Goal: Information Seeking & Learning: Learn about a topic

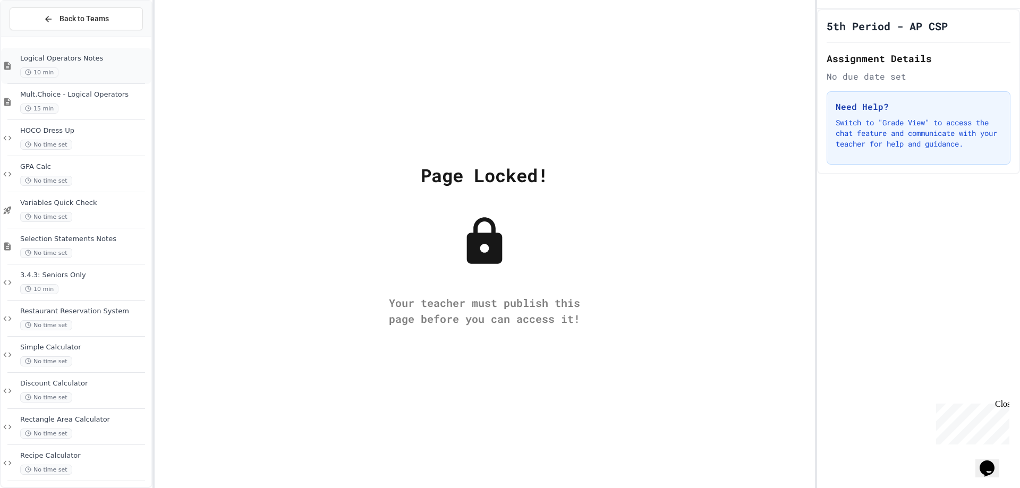
click at [97, 55] on span "Logical Operators Notes" at bounding box center [84, 58] width 129 height 9
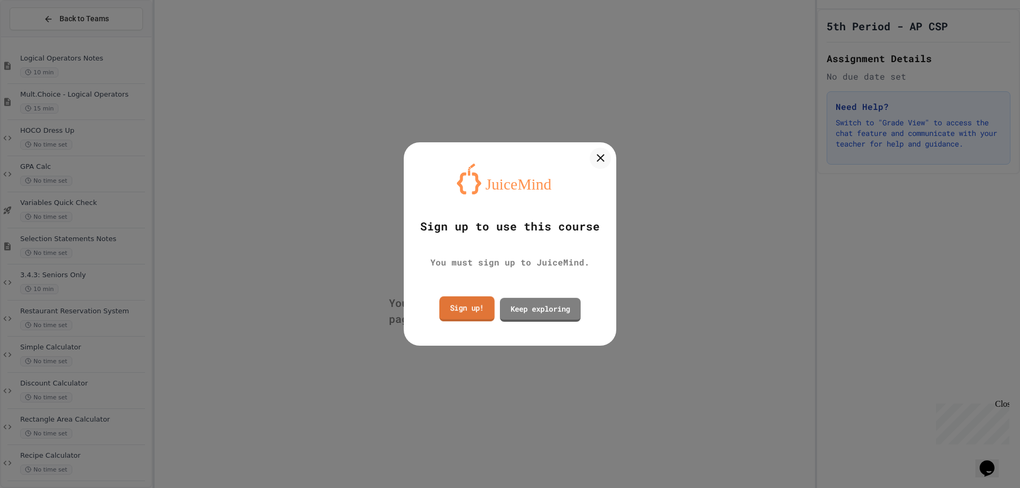
click at [475, 315] on link "Sign up!" at bounding box center [466, 308] width 55 height 25
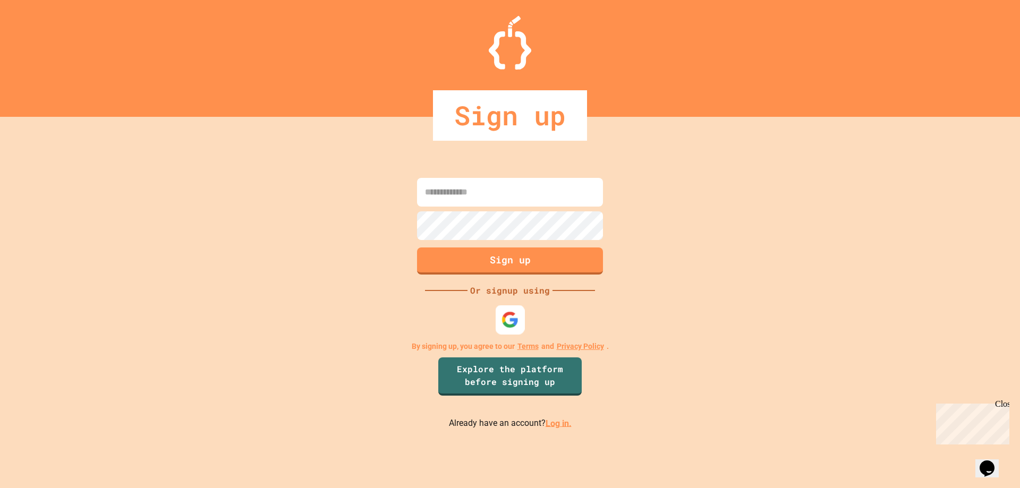
click at [500, 322] on div at bounding box center [510, 319] width 29 height 29
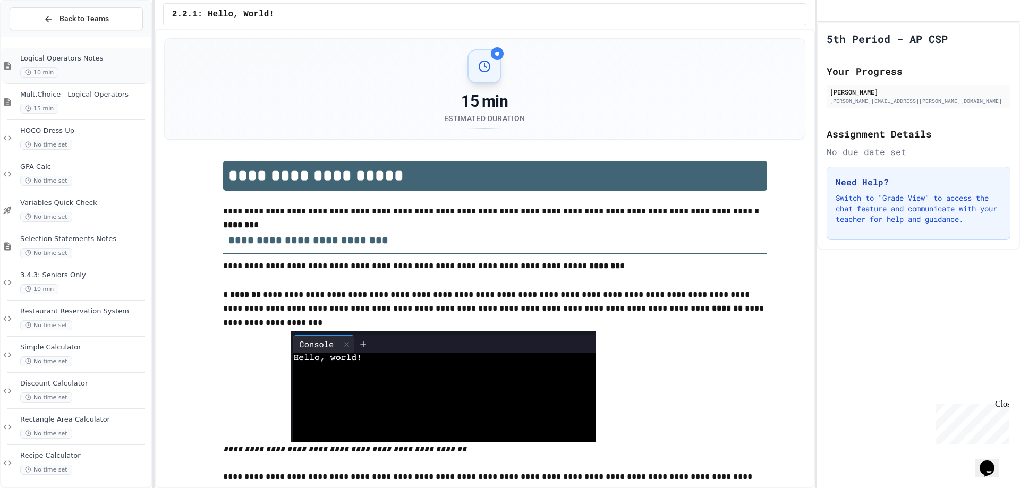
click at [83, 63] on div "Logical Operators Notes 10 min" at bounding box center [84, 65] width 129 height 23
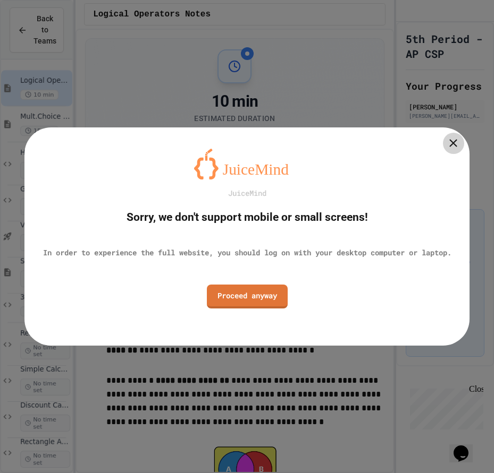
click at [451, 139] on icon at bounding box center [452, 143] width 13 height 13
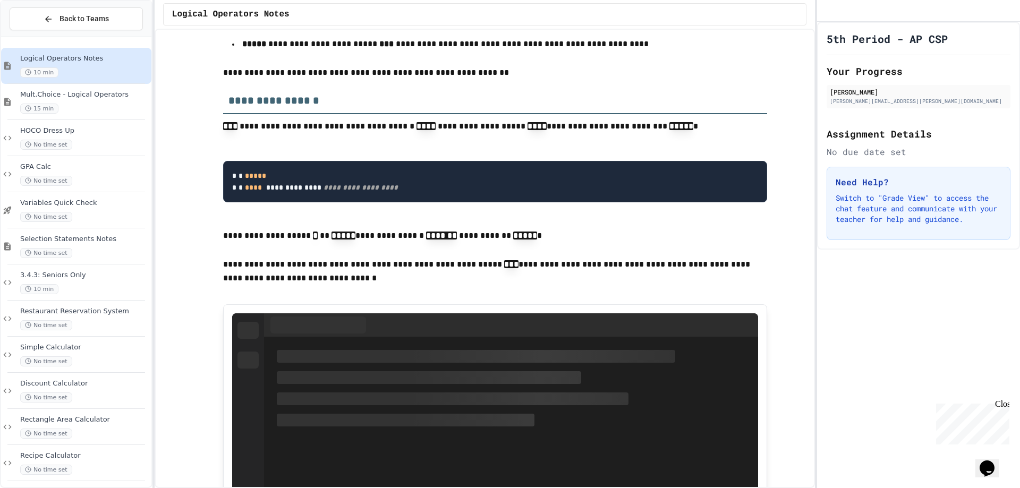
scroll to position [929, 0]
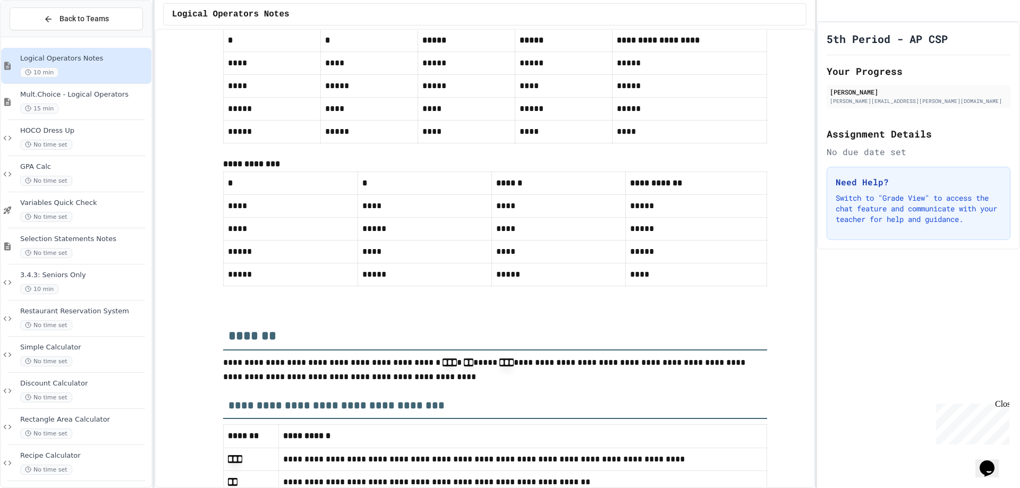
scroll to position [4243, 0]
click at [97, 100] on div "Mult.Choice - Logical Operators 15 min" at bounding box center [84, 101] width 129 height 23
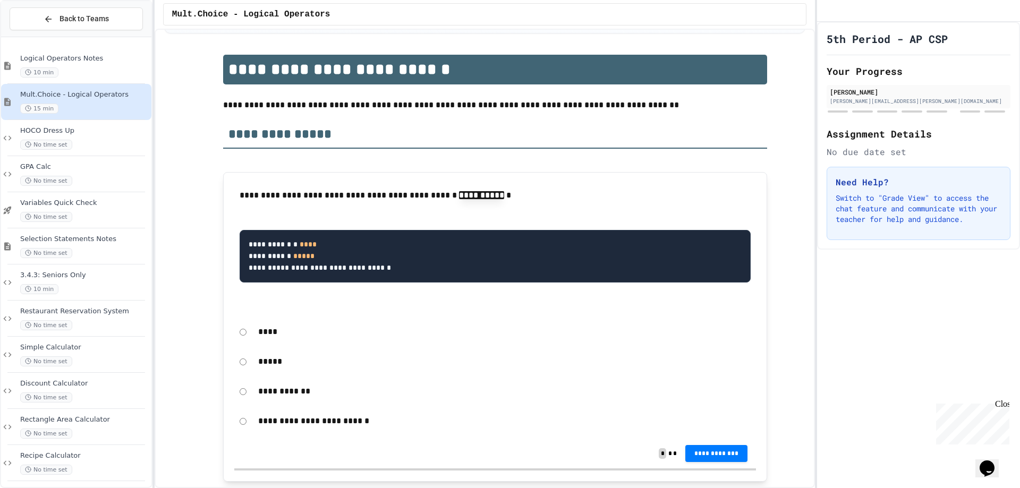
scroll to position [159, 0]
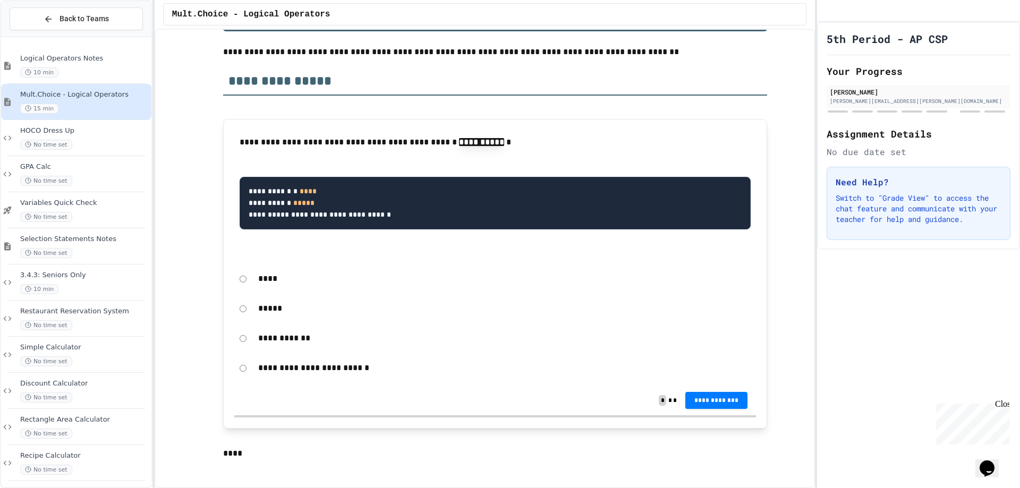
click at [263, 276] on p "****" at bounding box center [504, 279] width 493 height 14
click at [258, 279] on p "****" at bounding box center [504, 279] width 493 height 14
click at [733, 403] on span "**********" at bounding box center [717, 400] width 46 height 9
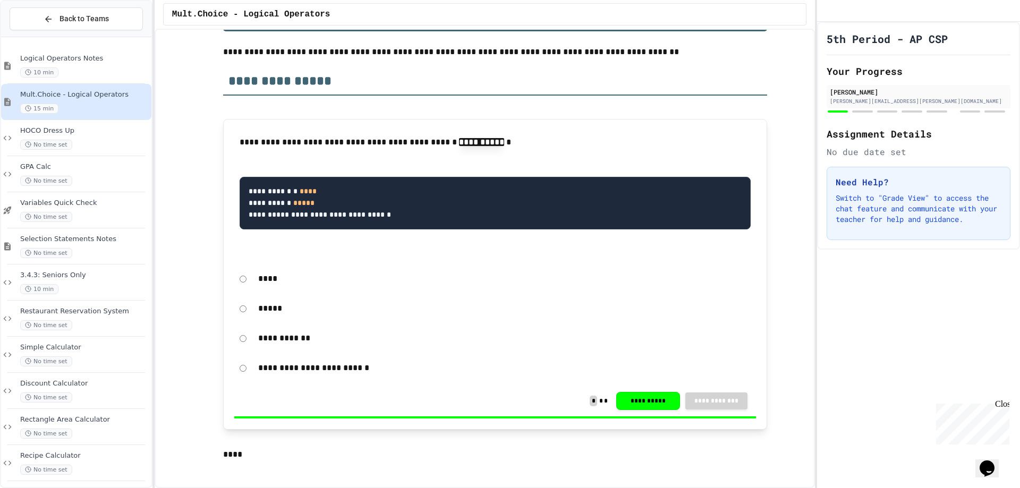
click at [1004, 409] on div "Close" at bounding box center [1001, 406] width 13 height 13
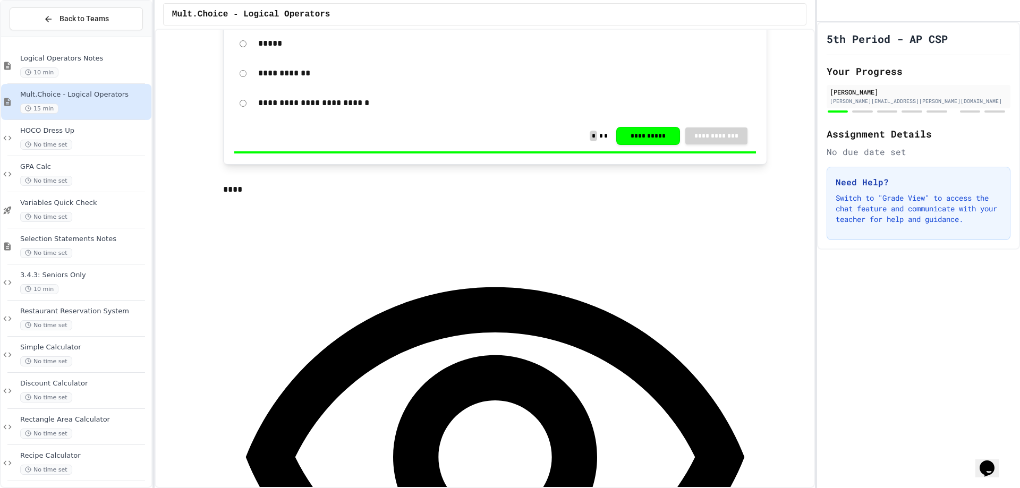
scroll to position [425, 0]
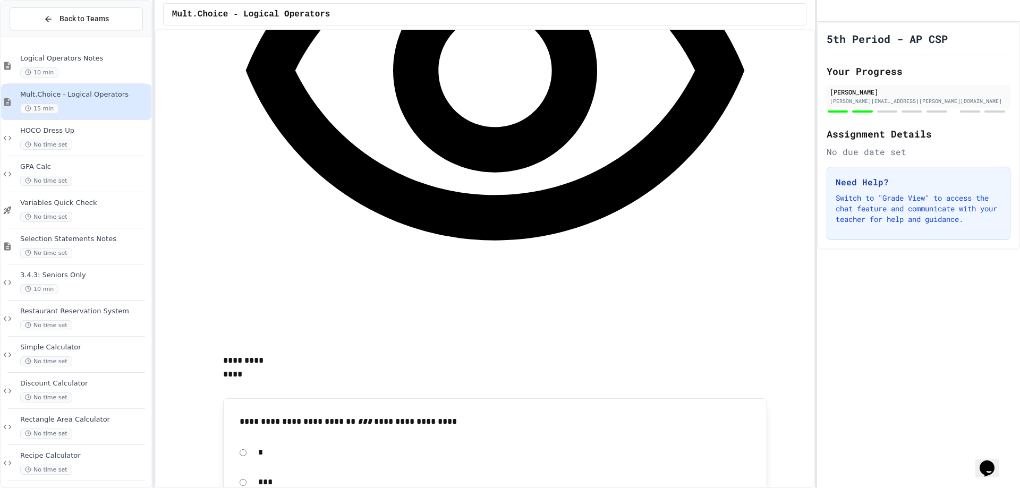
scroll to position [850, 0]
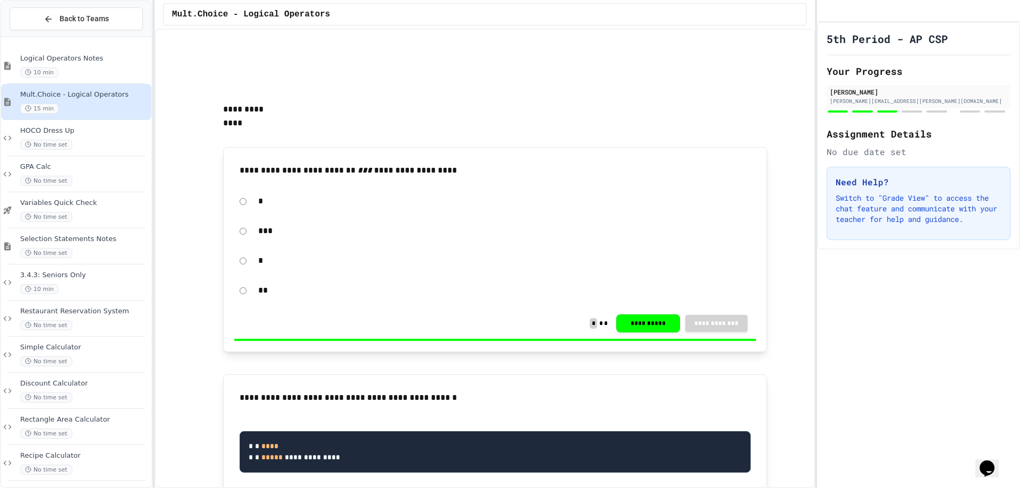
scroll to position [1116, 0]
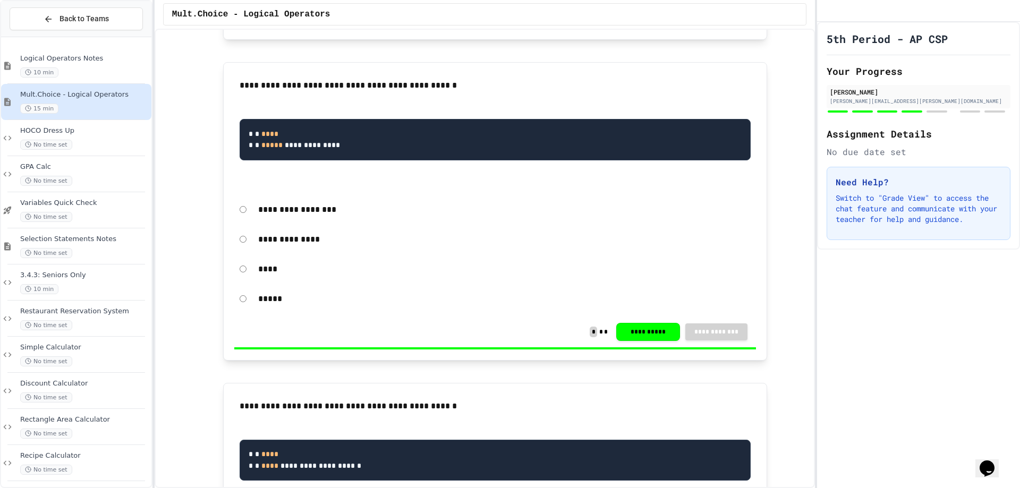
scroll to position [1381, 0]
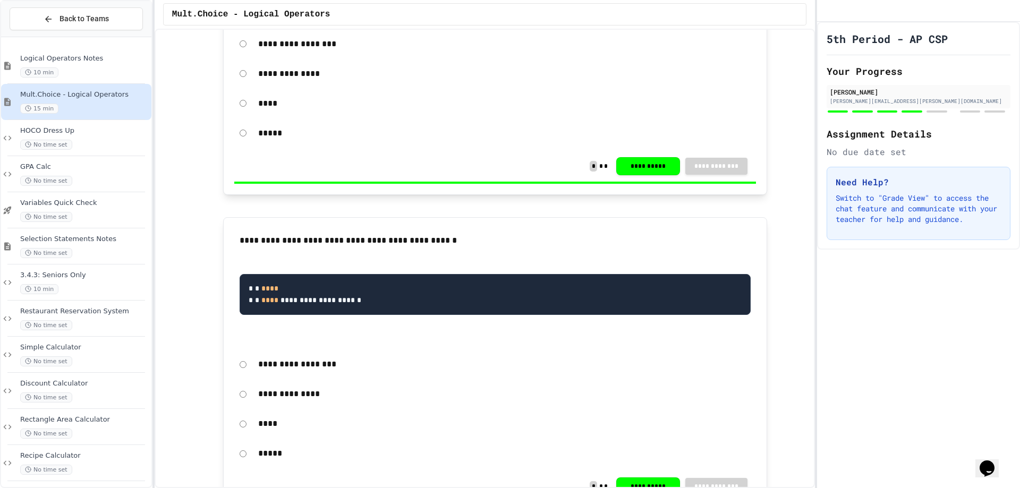
scroll to position [1594, 0]
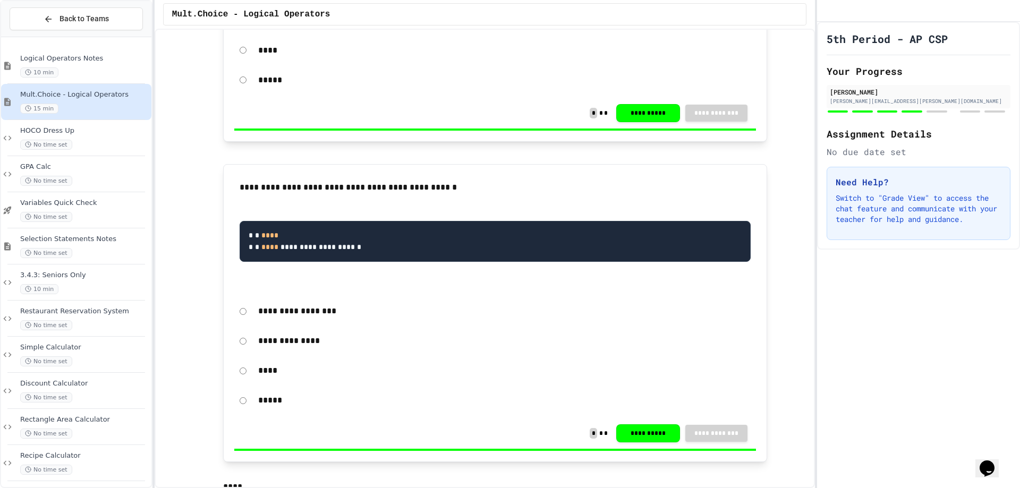
drag, startPoint x: 693, startPoint y: 385, endPoint x: 703, endPoint y: 363, distance: 23.8
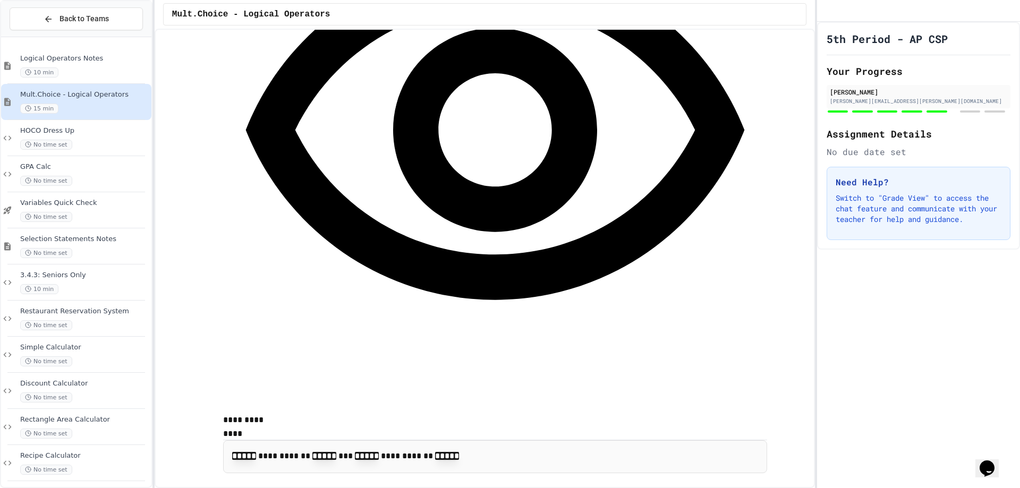
scroll to position [2231, 0]
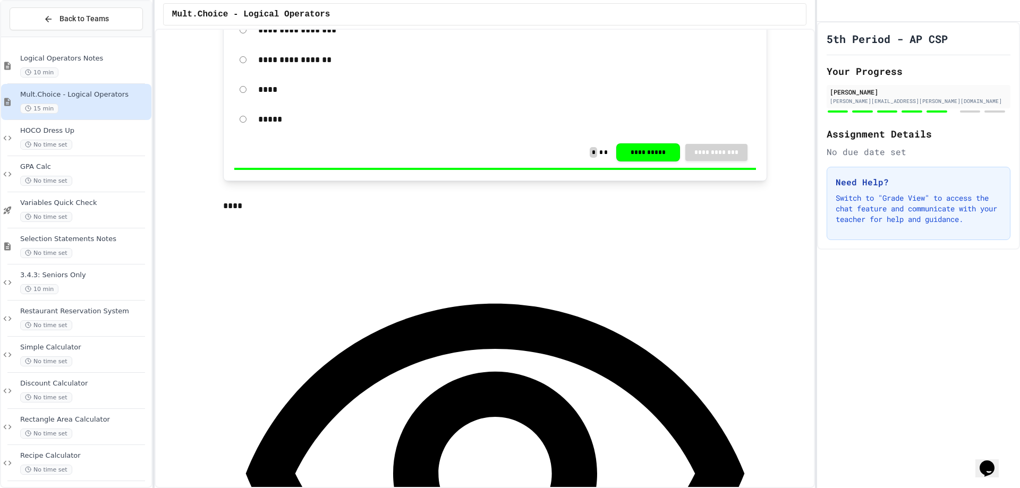
scroll to position [2816, 0]
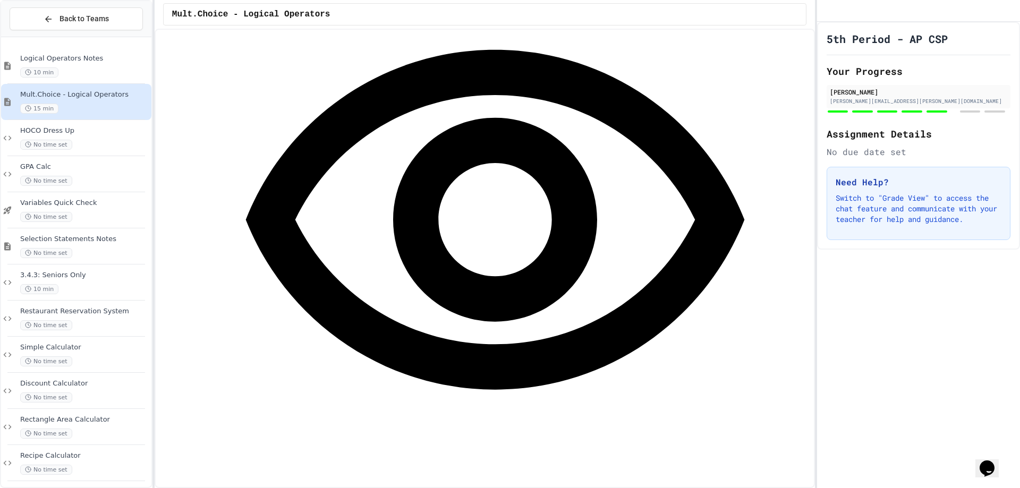
scroll to position [3188, 0]
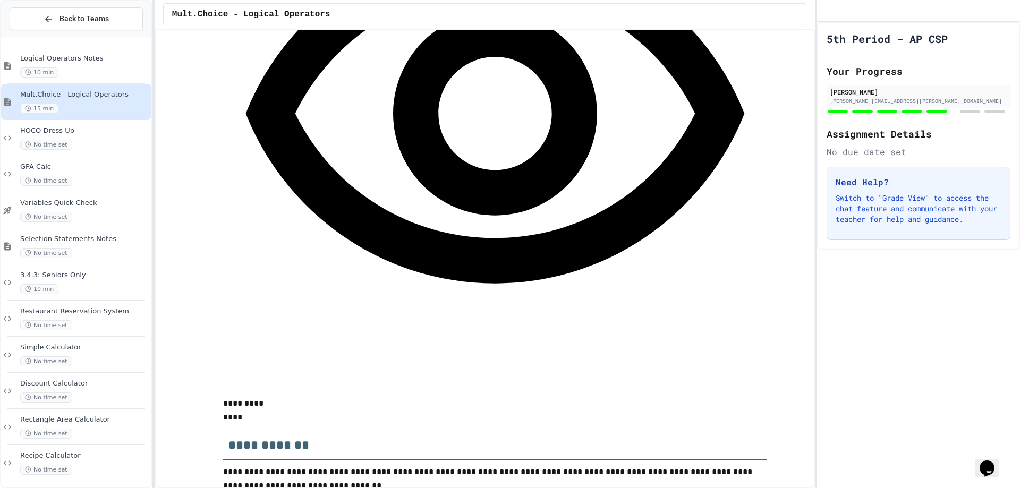
drag, startPoint x: 550, startPoint y: 206, endPoint x: 612, endPoint y: 239, distance: 69.4
drag, startPoint x: 569, startPoint y: 244, endPoint x: 565, endPoint y: 254, distance: 11.0
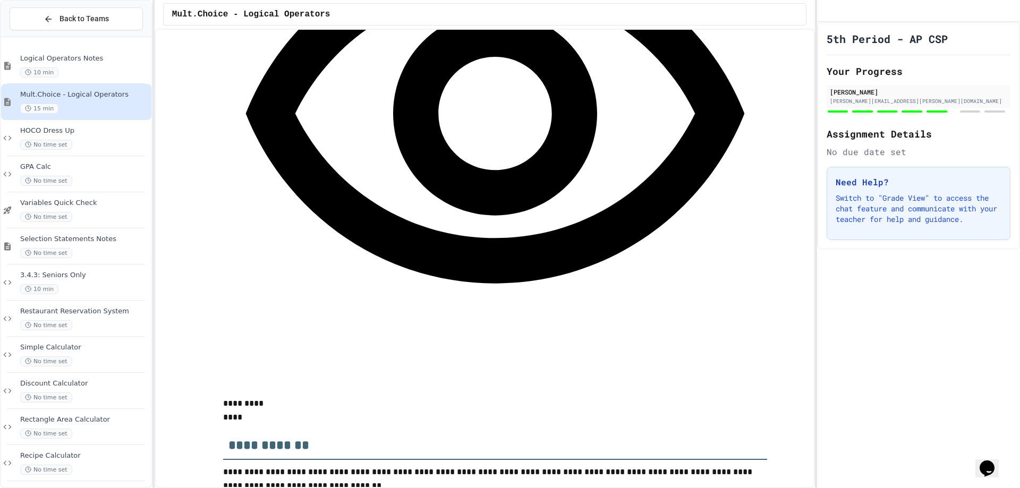
drag, startPoint x: 432, startPoint y: 247, endPoint x: 494, endPoint y: 251, distance: 61.7
drag, startPoint x: 533, startPoint y: 209, endPoint x: 616, endPoint y: 209, distance: 82.9
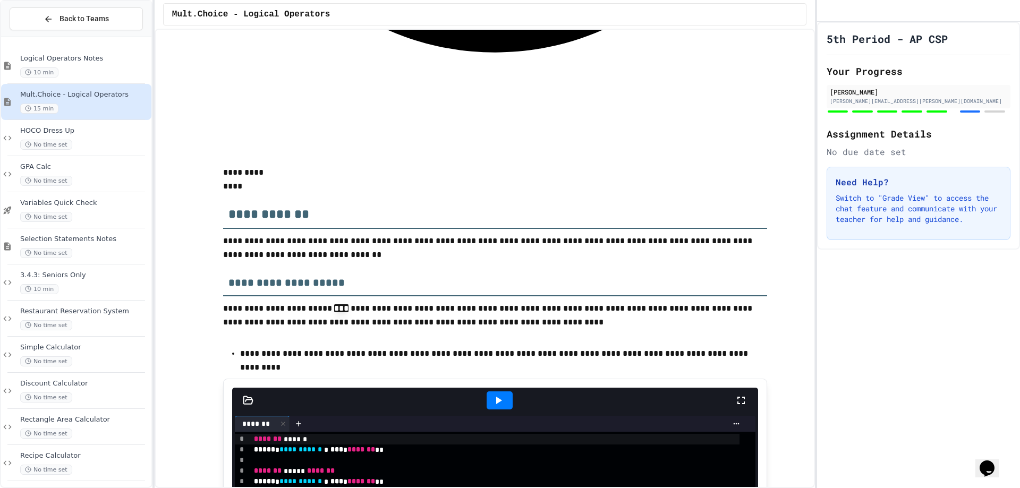
scroll to position [3400, 0]
